Goal: Task Accomplishment & Management: Complete application form

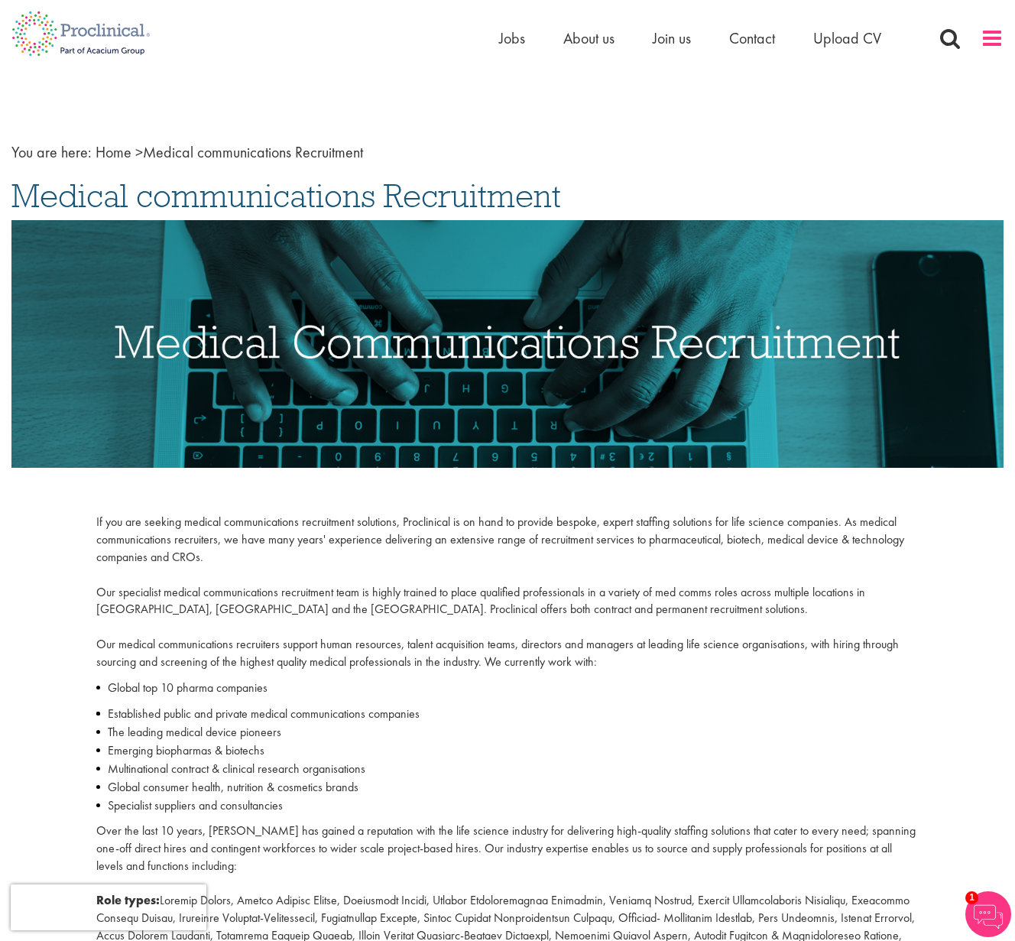
click at [990, 39] on span at bounding box center [991, 38] width 23 height 23
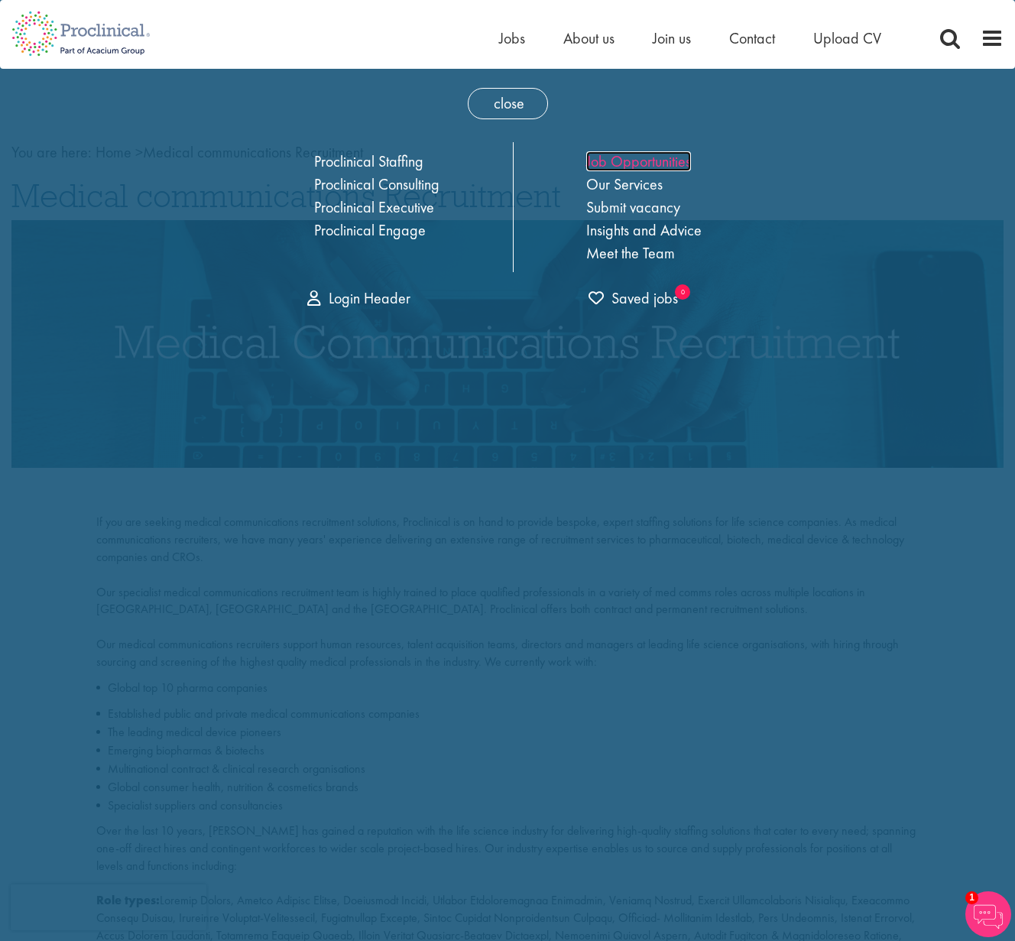
click at [647, 164] on link "Job Opportunities" at bounding box center [638, 161] width 105 height 20
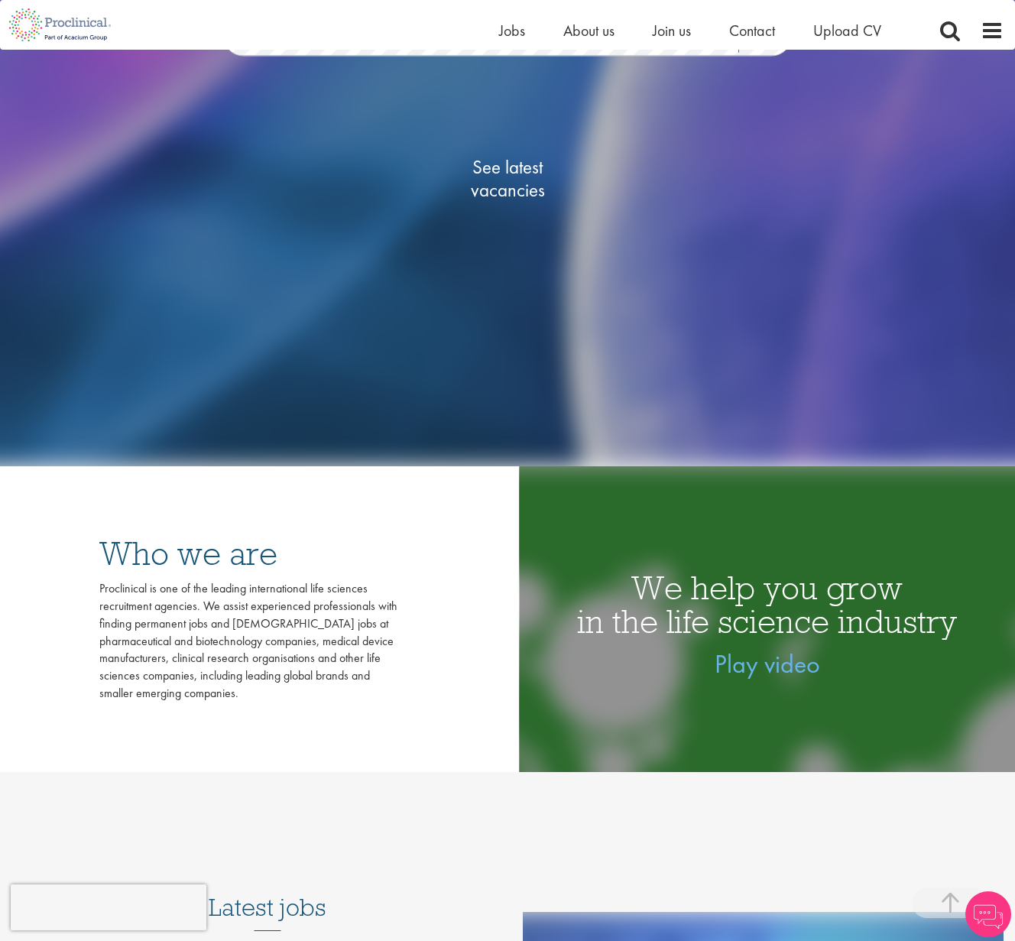
scroll to position [452, 0]
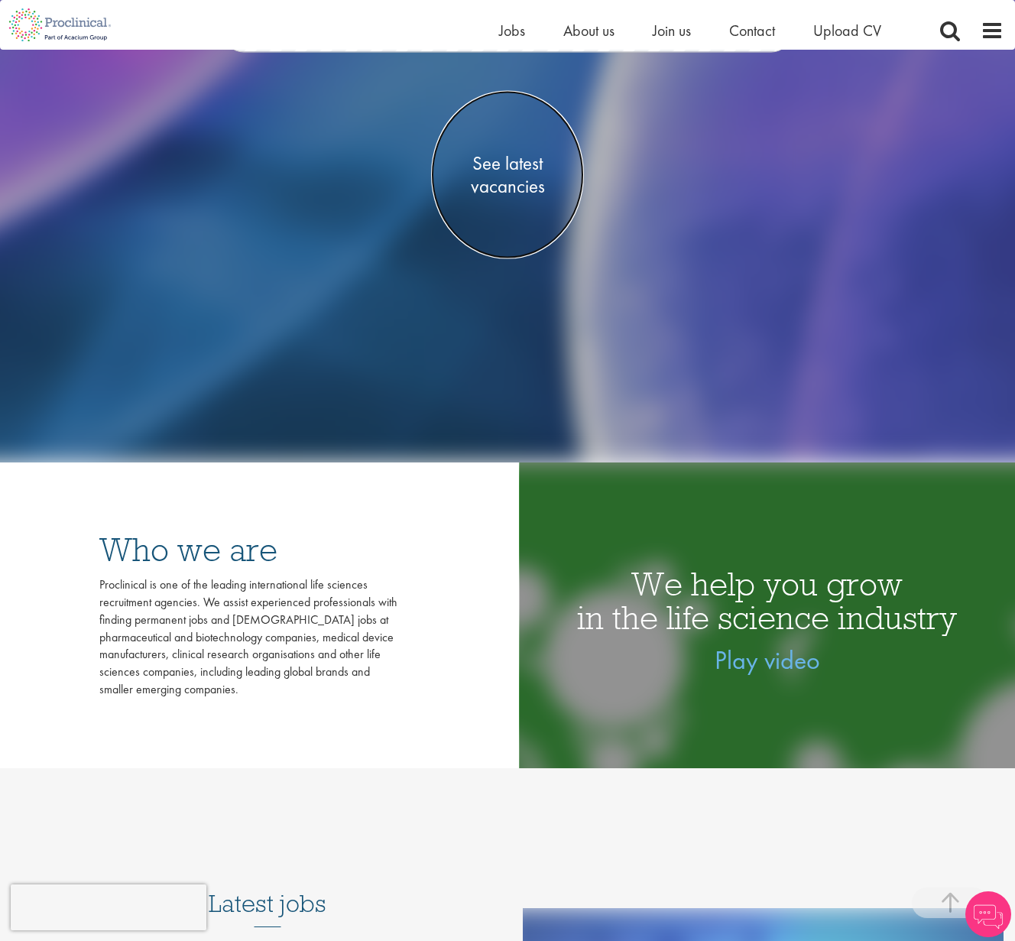
click at [510, 162] on span "See latest vacancies" at bounding box center [507, 175] width 153 height 46
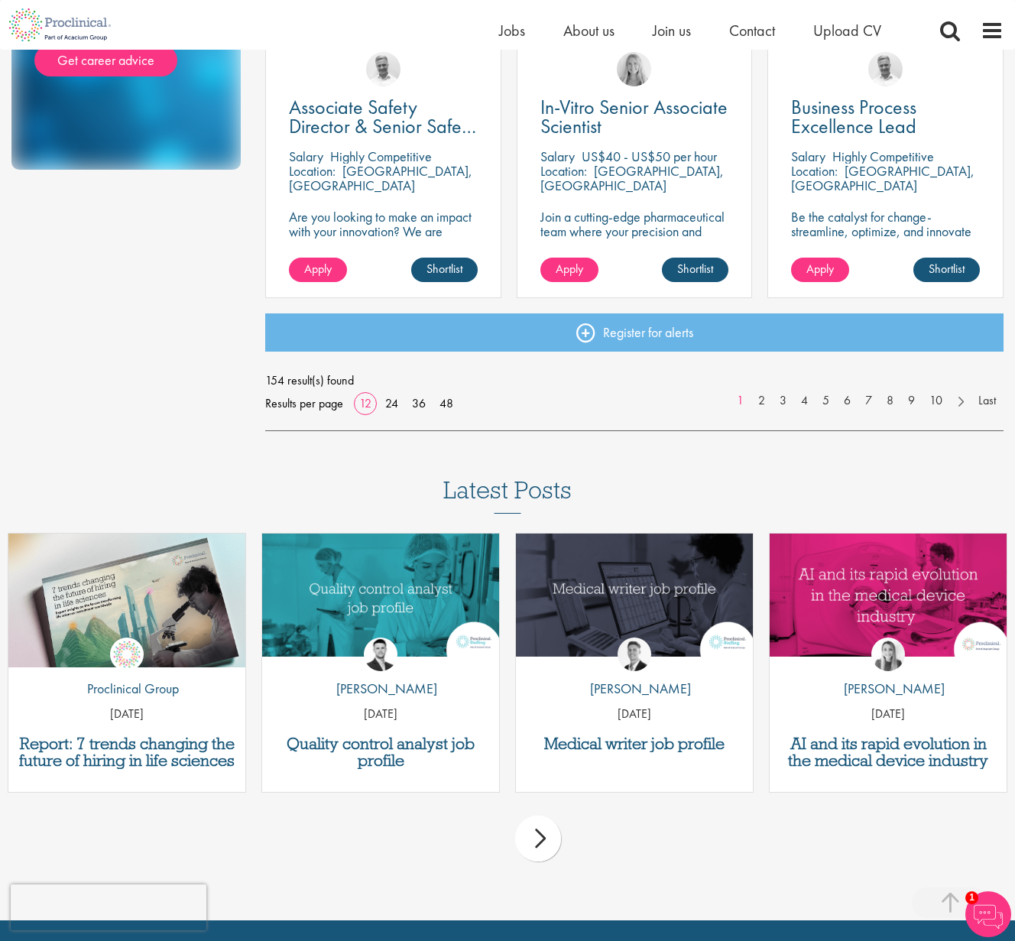
scroll to position [1145, 0]
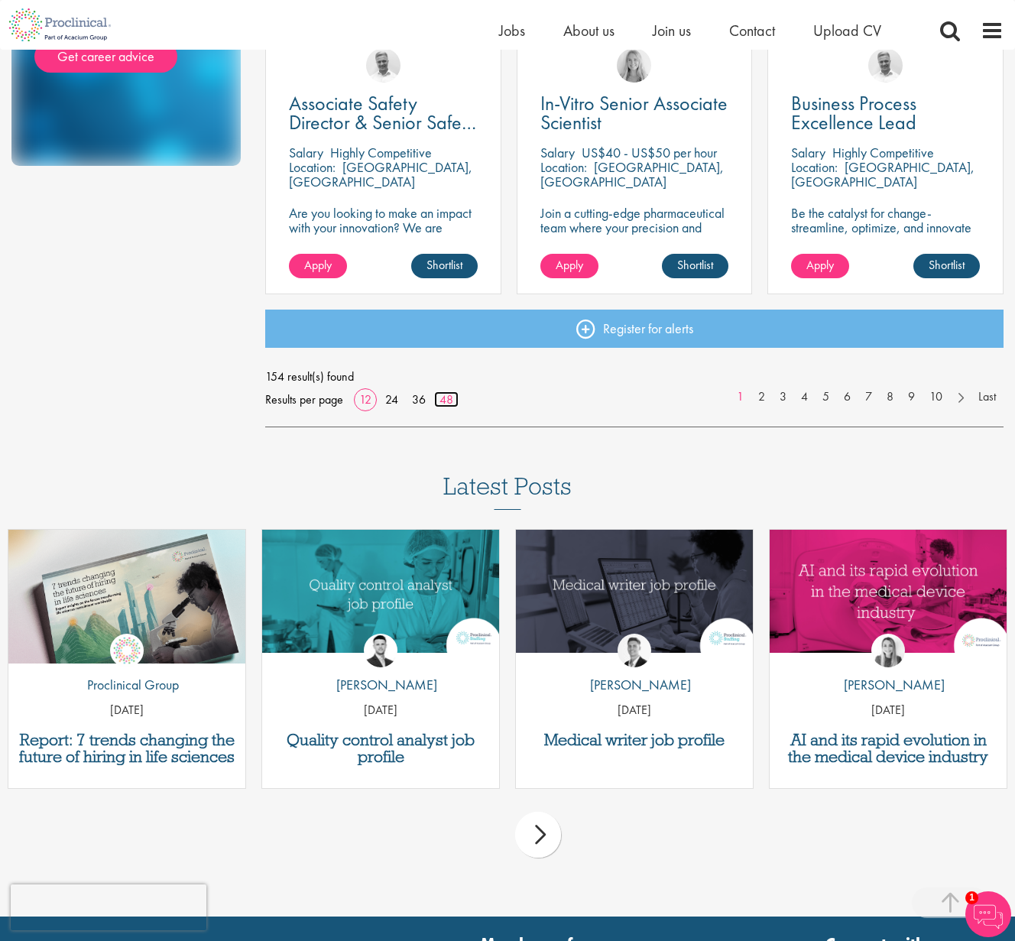
click at [447, 399] on link "48" at bounding box center [446, 399] width 24 height 16
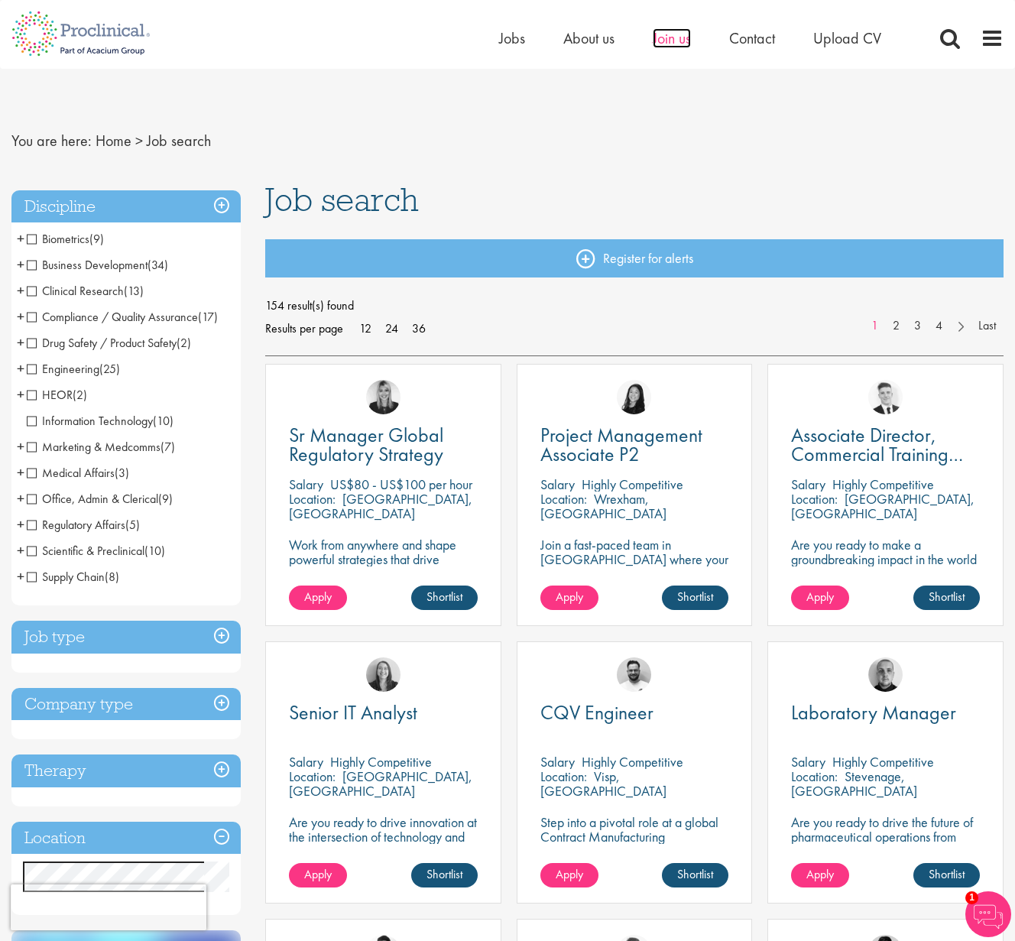
click at [671, 40] on span "Join us" at bounding box center [672, 38] width 38 height 20
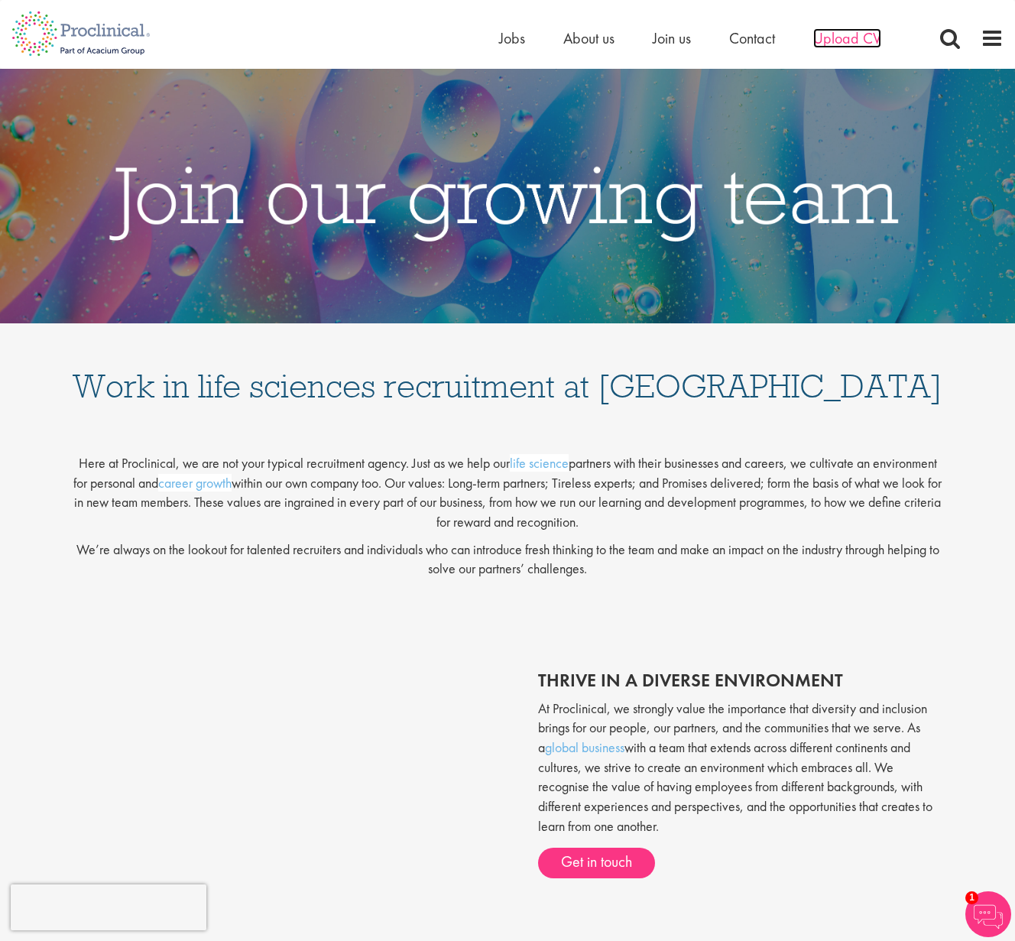
click at [837, 41] on span "Upload CV" at bounding box center [847, 38] width 68 height 20
